Goal: Task Accomplishment & Management: Use online tool/utility

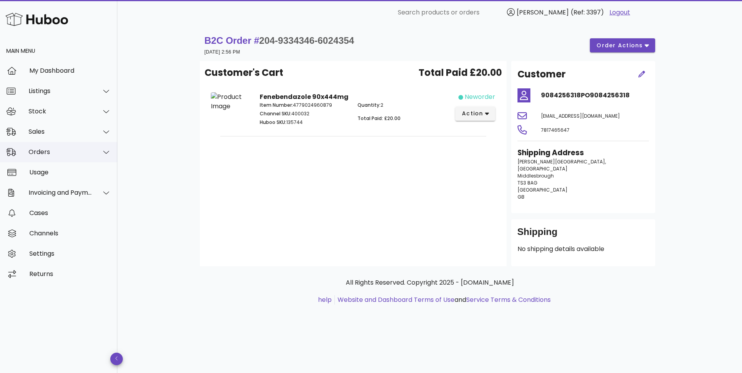
click at [41, 153] on div "Orders" at bounding box center [61, 151] width 64 height 7
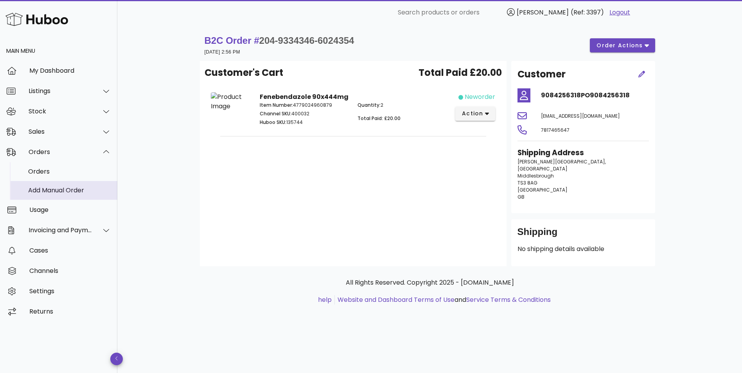
click at [42, 190] on div "Add Manual Order" at bounding box center [69, 190] width 83 height 7
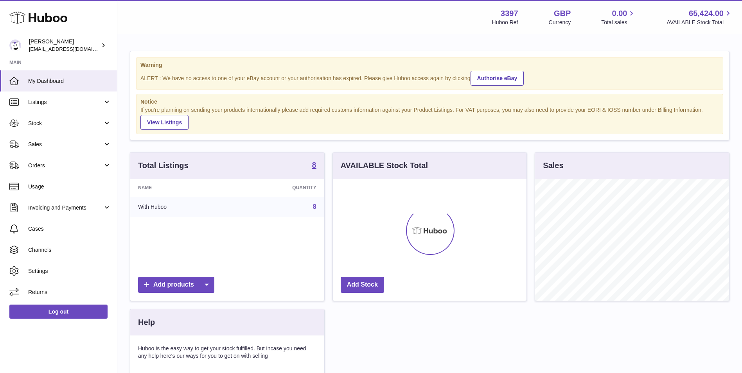
scroll to position [122, 194]
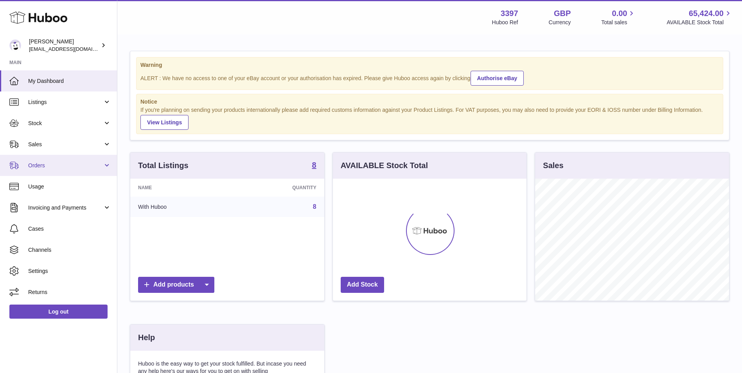
click at [50, 170] on link "Orders" at bounding box center [58, 165] width 117 height 21
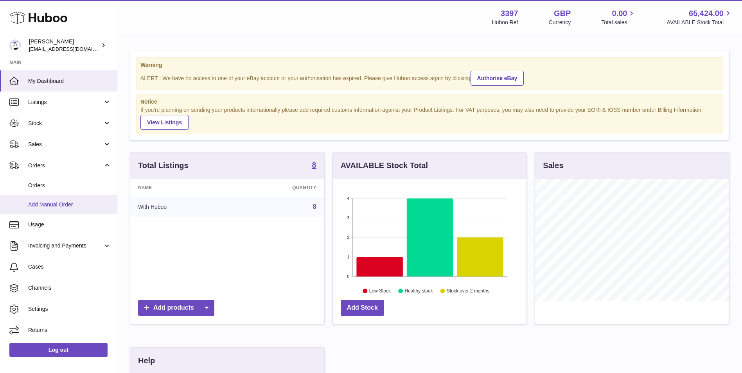
click at [52, 206] on span "Add Manual Order" at bounding box center [69, 204] width 83 height 7
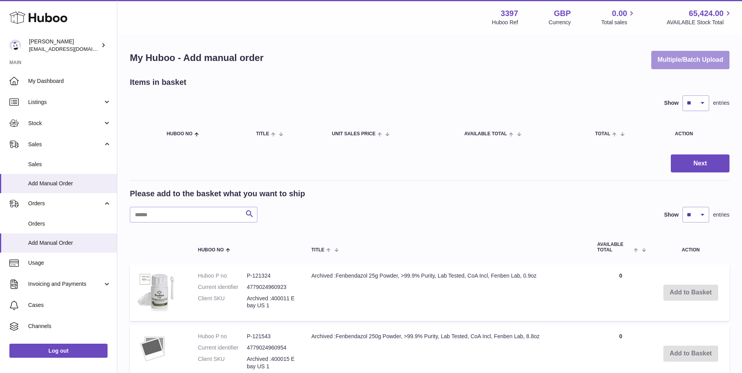
click at [687, 63] on button "Multiple/Batch Upload" at bounding box center [691, 60] width 78 height 18
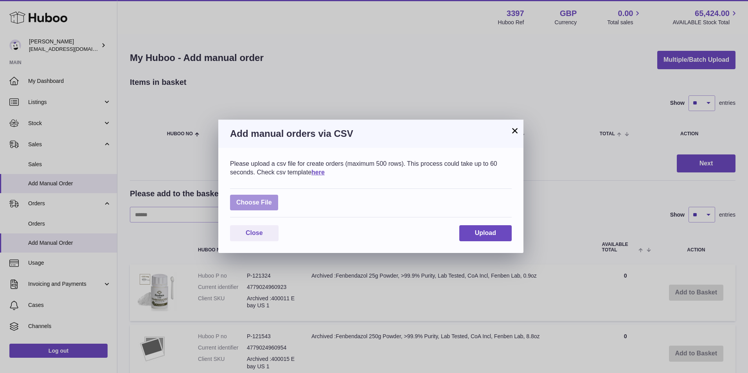
click at [239, 202] on label at bounding box center [254, 203] width 48 height 16
click at [272, 199] on input "file" at bounding box center [272, 199] width 0 height 0
type input "**********"
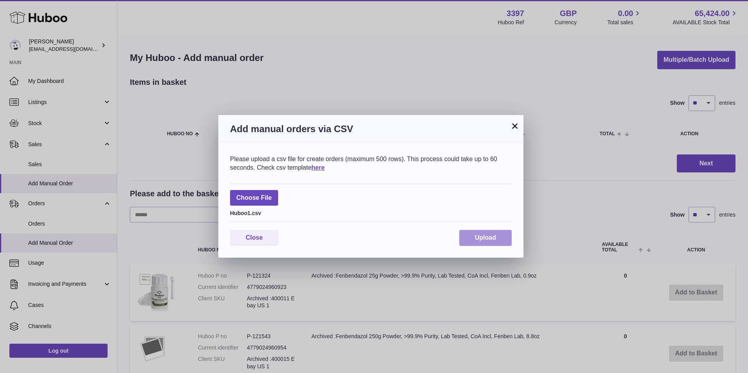
click at [474, 237] on button "Upload" at bounding box center [485, 238] width 52 height 16
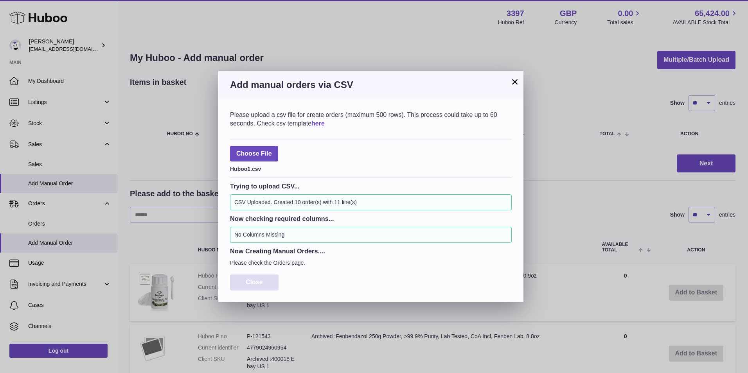
click at [256, 283] on span "Close" at bounding box center [254, 282] width 17 height 7
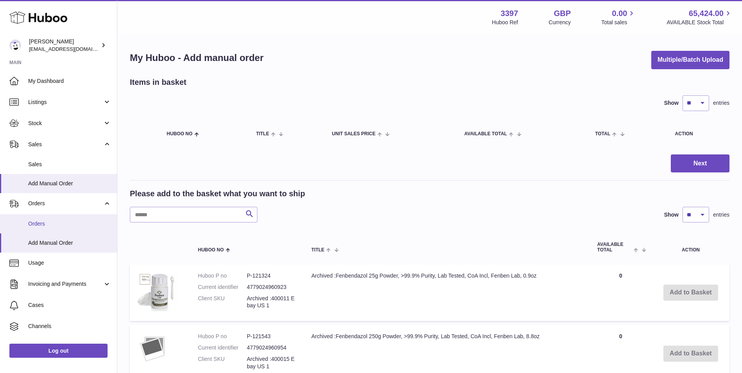
click at [50, 221] on span "Orders" at bounding box center [69, 223] width 83 height 7
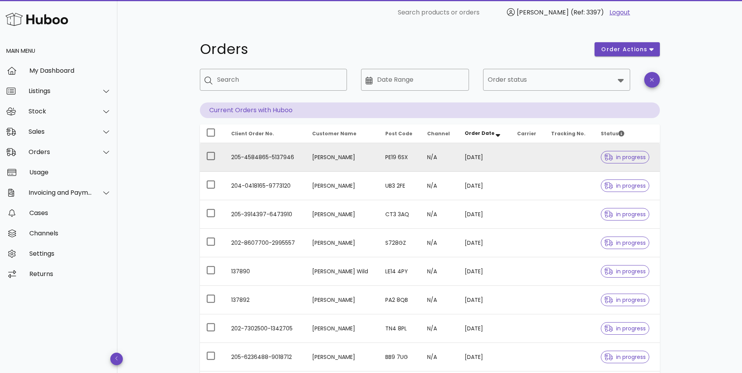
click at [266, 153] on td "205-4584865-5137946" at bounding box center [265, 157] width 81 height 29
